Goal: Find specific page/section: Find specific page/section

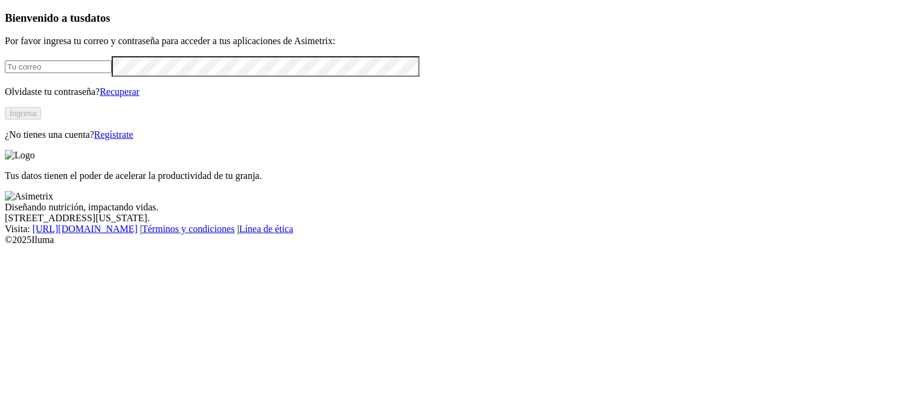
type input "nelson.gonzalez@contegral.co"
click at [41, 120] on button "Ingresa" at bounding box center [23, 113] width 36 height 13
